Goal: Information Seeking & Learning: Learn about a topic

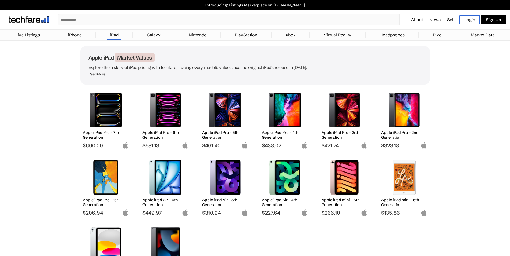
click at [82, 17] on input "text" at bounding box center [228, 20] width 341 height 10
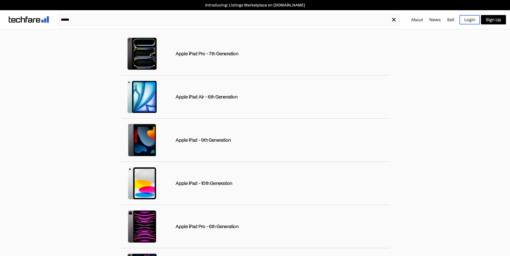
type input "******"
click at [88, 14] on div "****** ✕" at bounding box center [229, 20] width 342 height 12
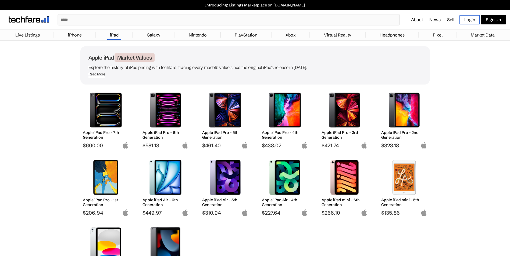
click at [108, 21] on input "text" at bounding box center [228, 20] width 341 height 10
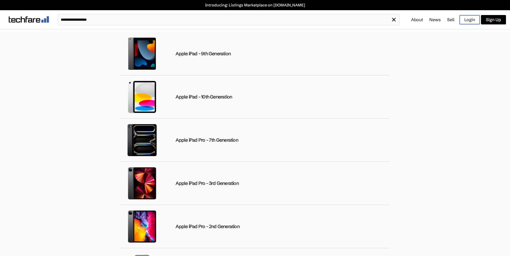
type input "**********"
click at [394, 20] on span "✕" at bounding box center [393, 20] width 5 height 8
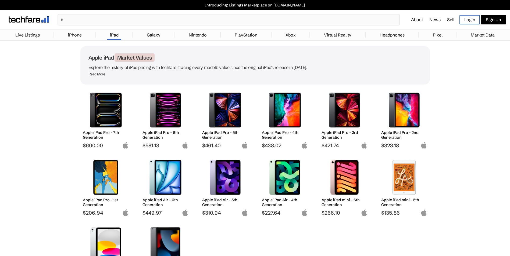
click at [95, 21] on input "text" at bounding box center [228, 20] width 341 height 10
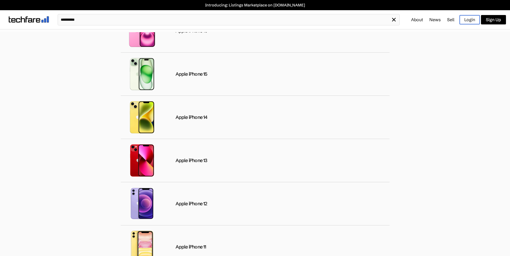
scroll to position [699, 0]
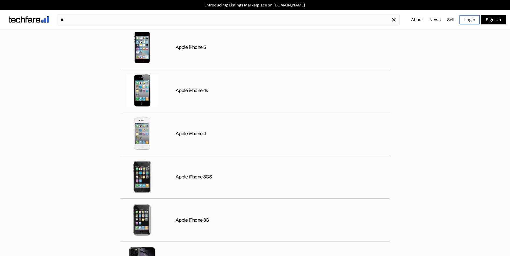
type input "*"
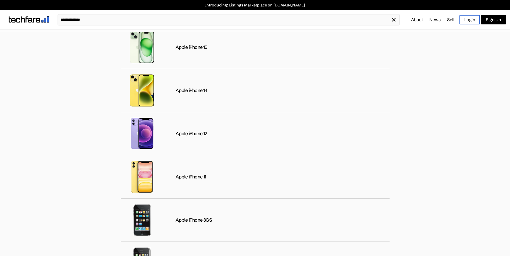
type input "**********"
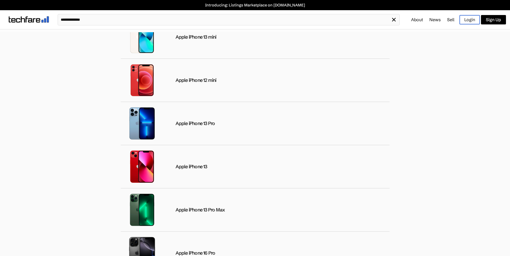
scroll to position [0, 0]
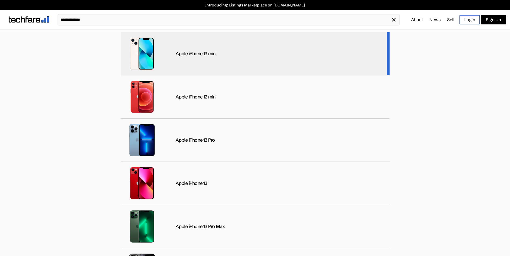
click at [185, 45] on div "Apple iPhone 13 mini" at bounding box center [255, 53] width 269 height 43
click at [208, 61] on div "Apple iPhone 13 mini" at bounding box center [255, 53] width 269 height 43
click at [249, 58] on div "Apple iPhone 13 mini" at bounding box center [255, 53] width 269 height 43
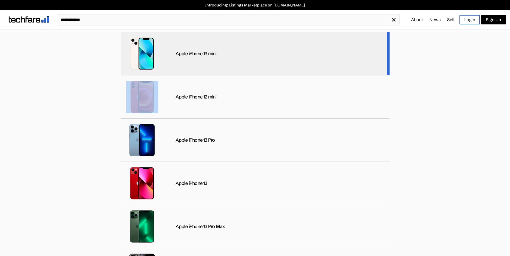
click at [249, 58] on div "Apple iPhone 13 mini" at bounding box center [255, 53] width 269 height 43
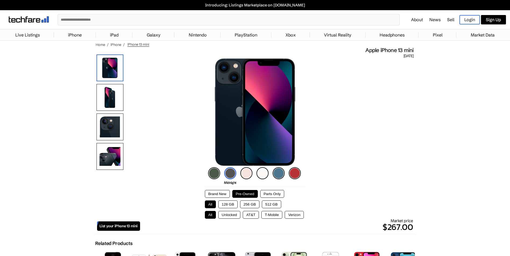
click at [227, 203] on button "128 GB" at bounding box center [227, 205] width 19 height 8
click at [219, 191] on button "Brand New" at bounding box center [217, 194] width 25 height 8
click at [236, 191] on button "Pre-Owned" at bounding box center [245, 194] width 26 height 8
click at [216, 193] on button "Brand New" at bounding box center [217, 194] width 25 height 8
click at [224, 203] on button "128 GB" at bounding box center [227, 205] width 19 height 8
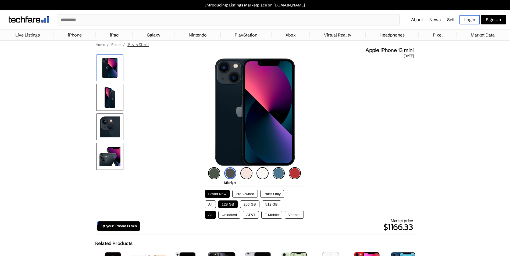
click at [224, 203] on button "128 GB" at bounding box center [227, 205] width 19 height 8
click at [219, 192] on button "Brand New" at bounding box center [217, 194] width 25 height 8
click at [209, 214] on button "All" at bounding box center [210, 215] width 11 height 8
click at [214, 192] on button "Brand New" at bounding box center [217, 194] width 25 height 8
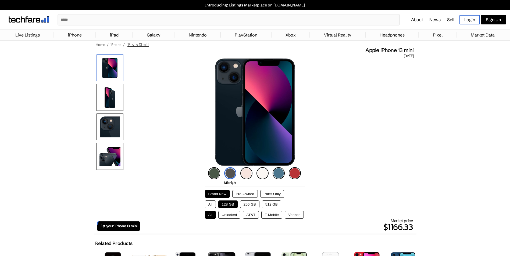
click at [242, 189] on div "Brand New Pre-Owned Parts Only All 128 GB 256 GB 512 GB All Unlocked AT&T T-Mob…" at bounding box center [255, 202] width 101 height 33
click at [243, 192] on button "Pre-Owned" at bounding box center [245, 194] width 26 height 8
click at [267, 192] on button "Parts Only" at bounding box center [272, 194] width 24 height 8
click at [253, 192] on button "Pre-Owned" at bounding box center [245, 194] width 26 height 8
click at [209, 203] on button "All" at bounding box center [210, 205] width 11 height 8
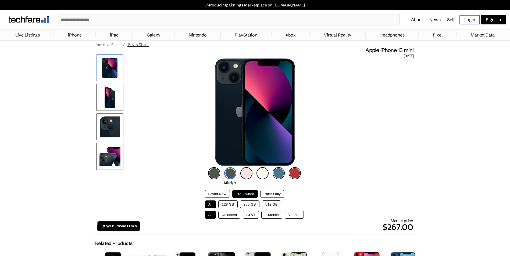
click at [212, 193] on button "Brand New" at bounding box center [217, 194] width 25 height 8
click at [220, 192] on button "Brand New" at bounding box center [217, 194] width 25 height 8
click at [212, 213] on button "All" at bounding box center [210, 215] width 11 height 8
click at [112, 21] on input "text" at bounding box center [228, 20] width 341 height 10
